Goal: Navigation & Orientation: Find specific page/section

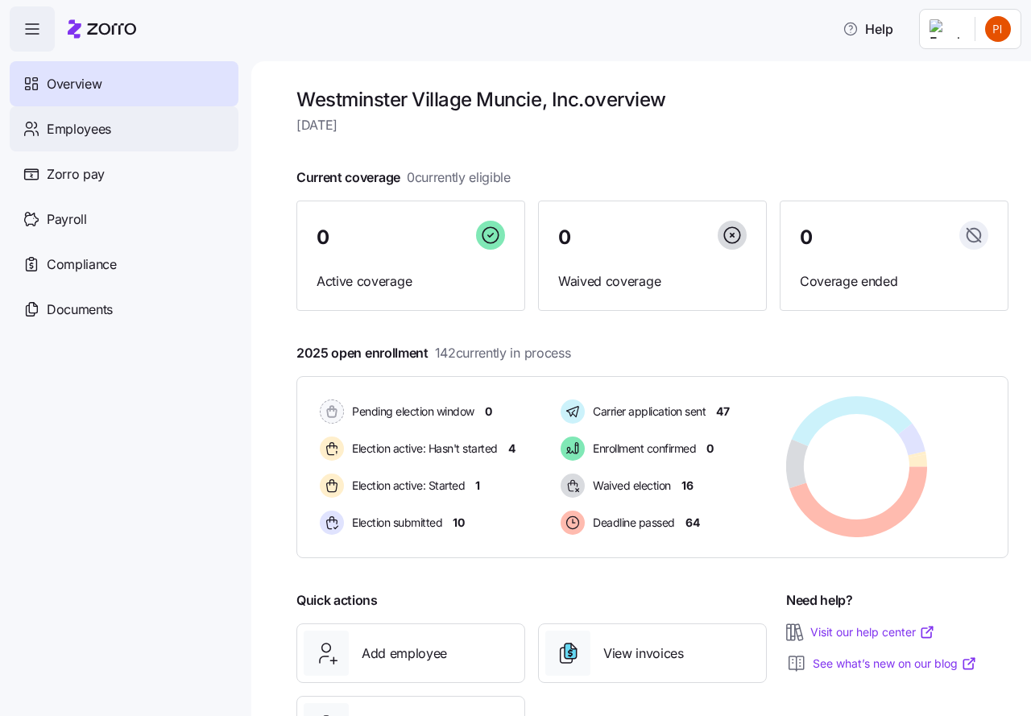
click at [71, 126] on span "Employees" at bounding box center [79, 129] width 64 height 20
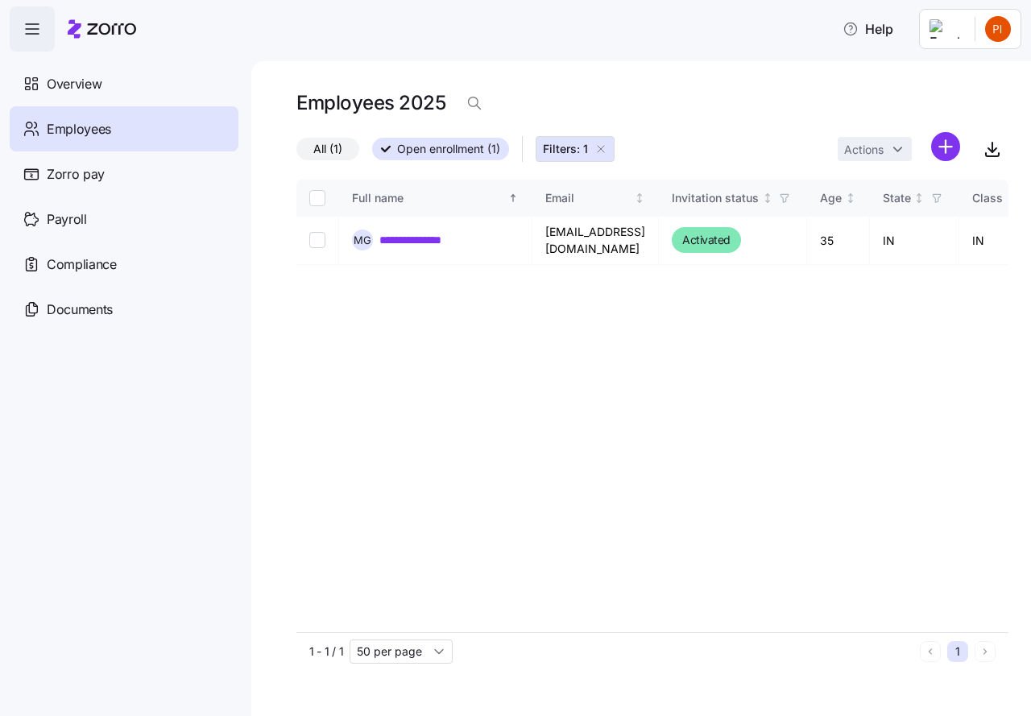
click at [601, 145] on icon "button" at bounding box center [600, 149] width 13 height 13
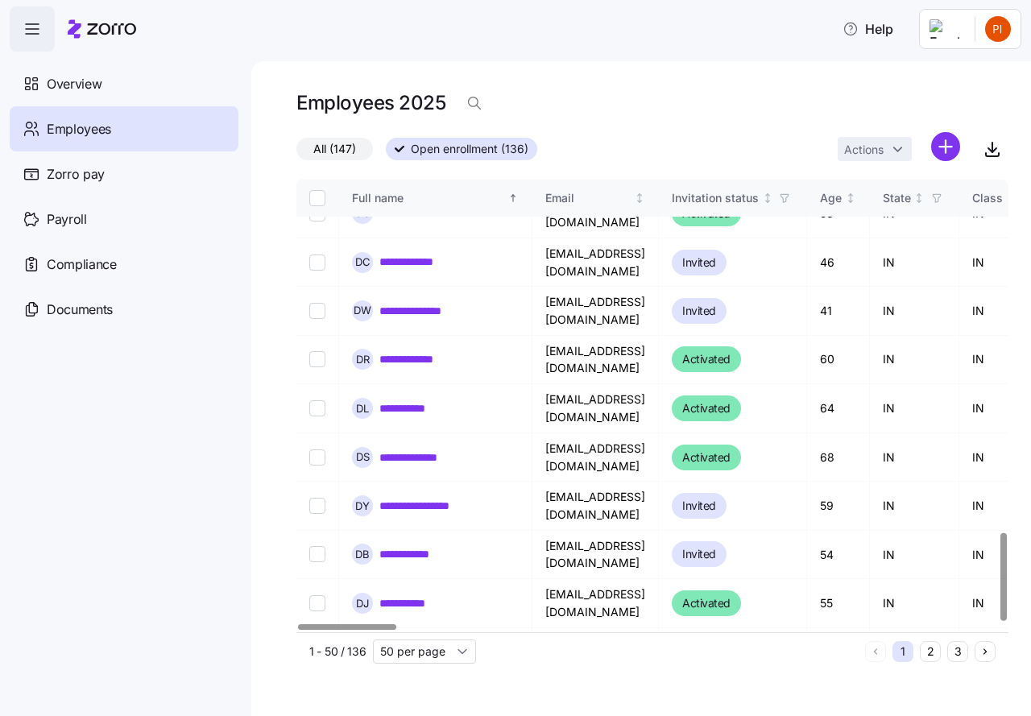
scroll to position [1810, 0]
click at [459, 649] on input "50 per page" at bounding box center [424, 651] width 103 height 24
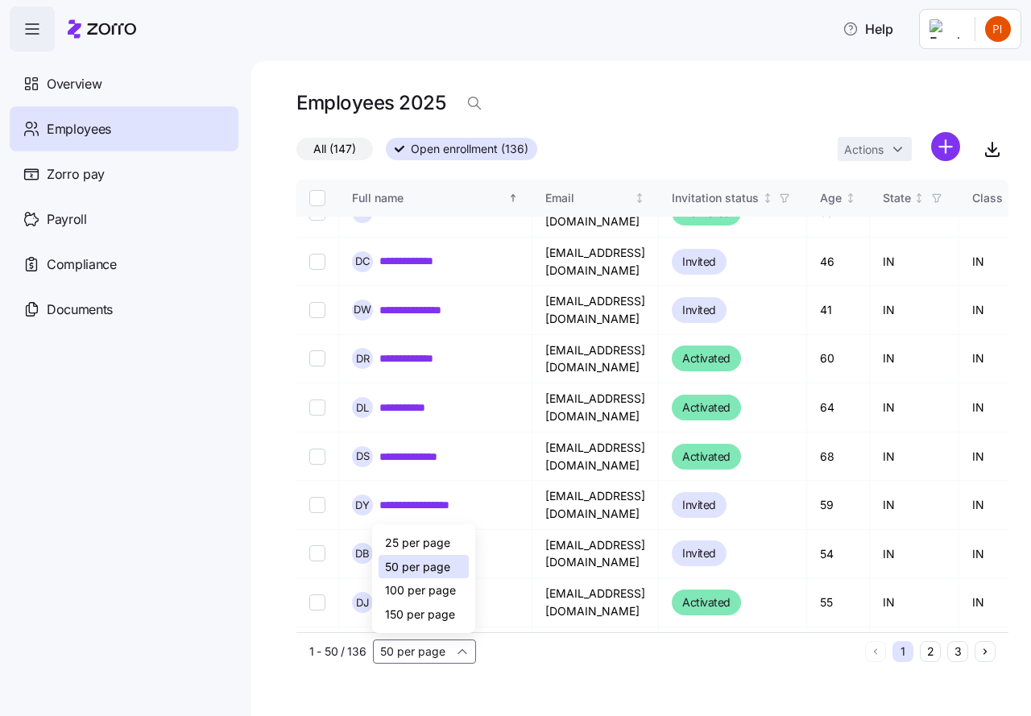
click at [422, 590] on span "100 per page" at bounding box center [420, 590] width 71 height 18
type input "100 per page"
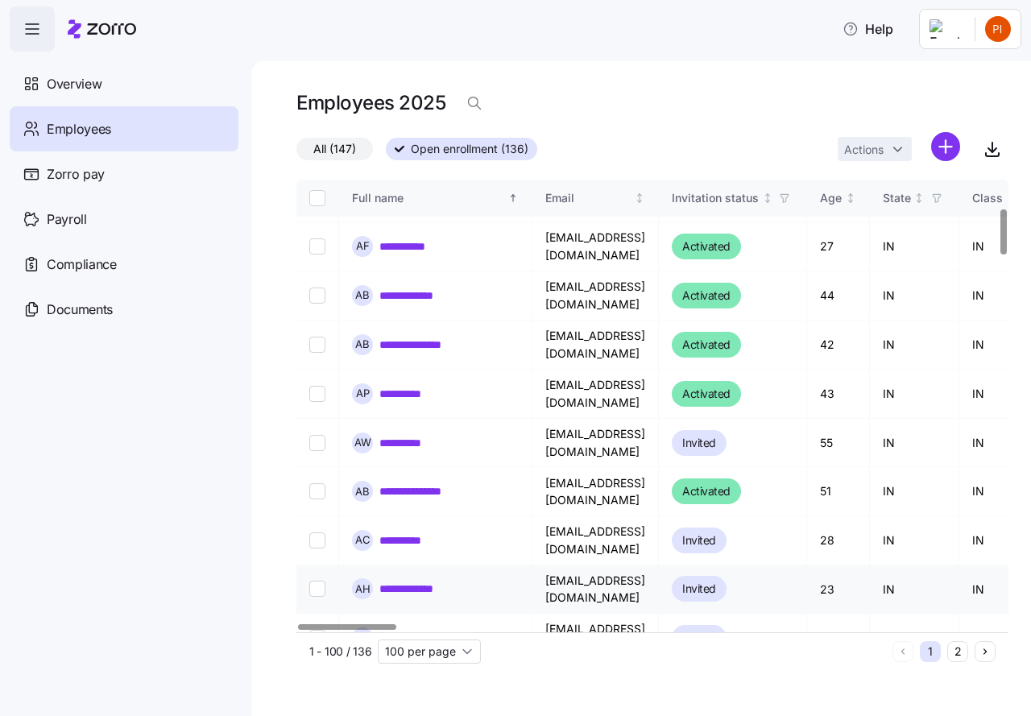
scroll to position [139, 0]
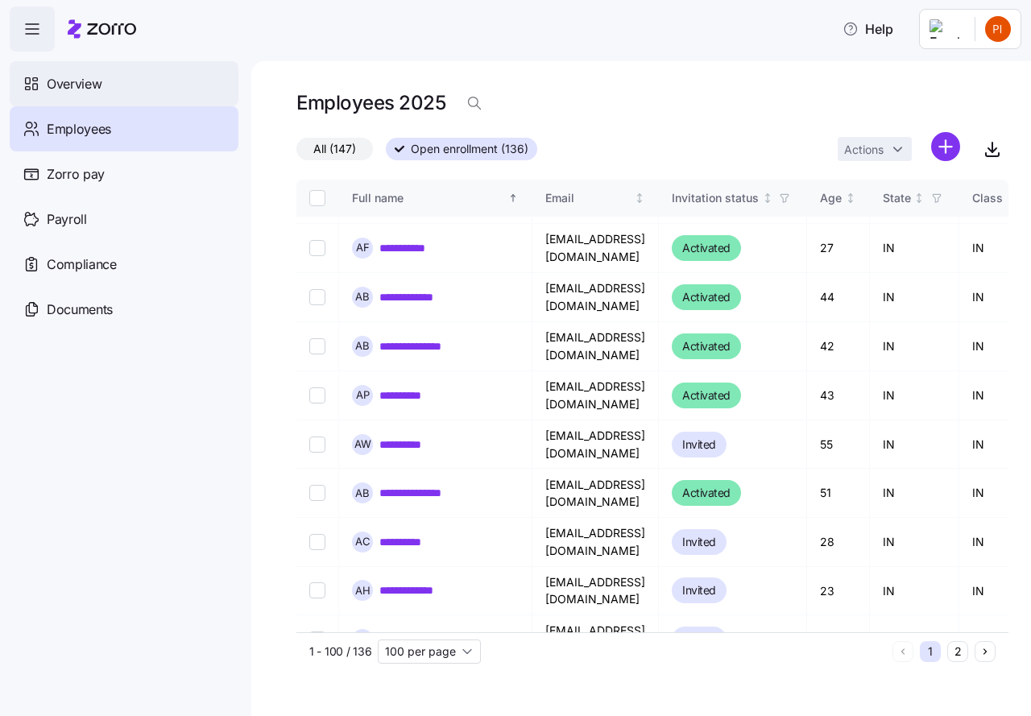
click at [68, 81] on span "Overview" at bounding box center [74, 84] width 55 height 20
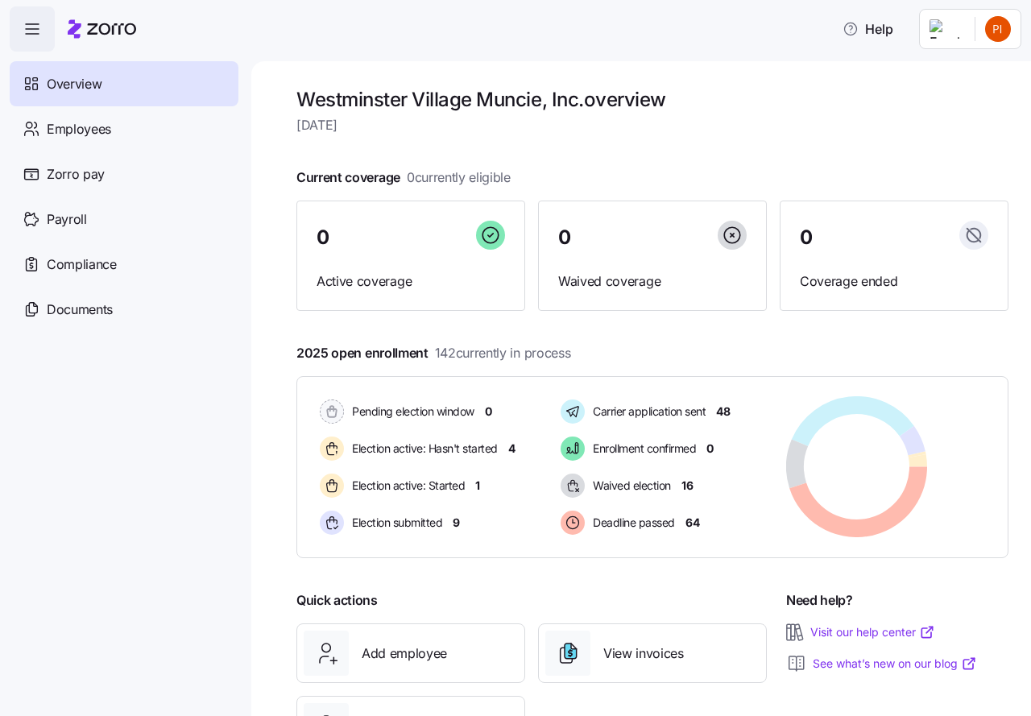
click at [115, 27] on icon at bounding box center [102, 28] width 68 height 19
